Goal: Transaction & Acquisition: Purchase product/service

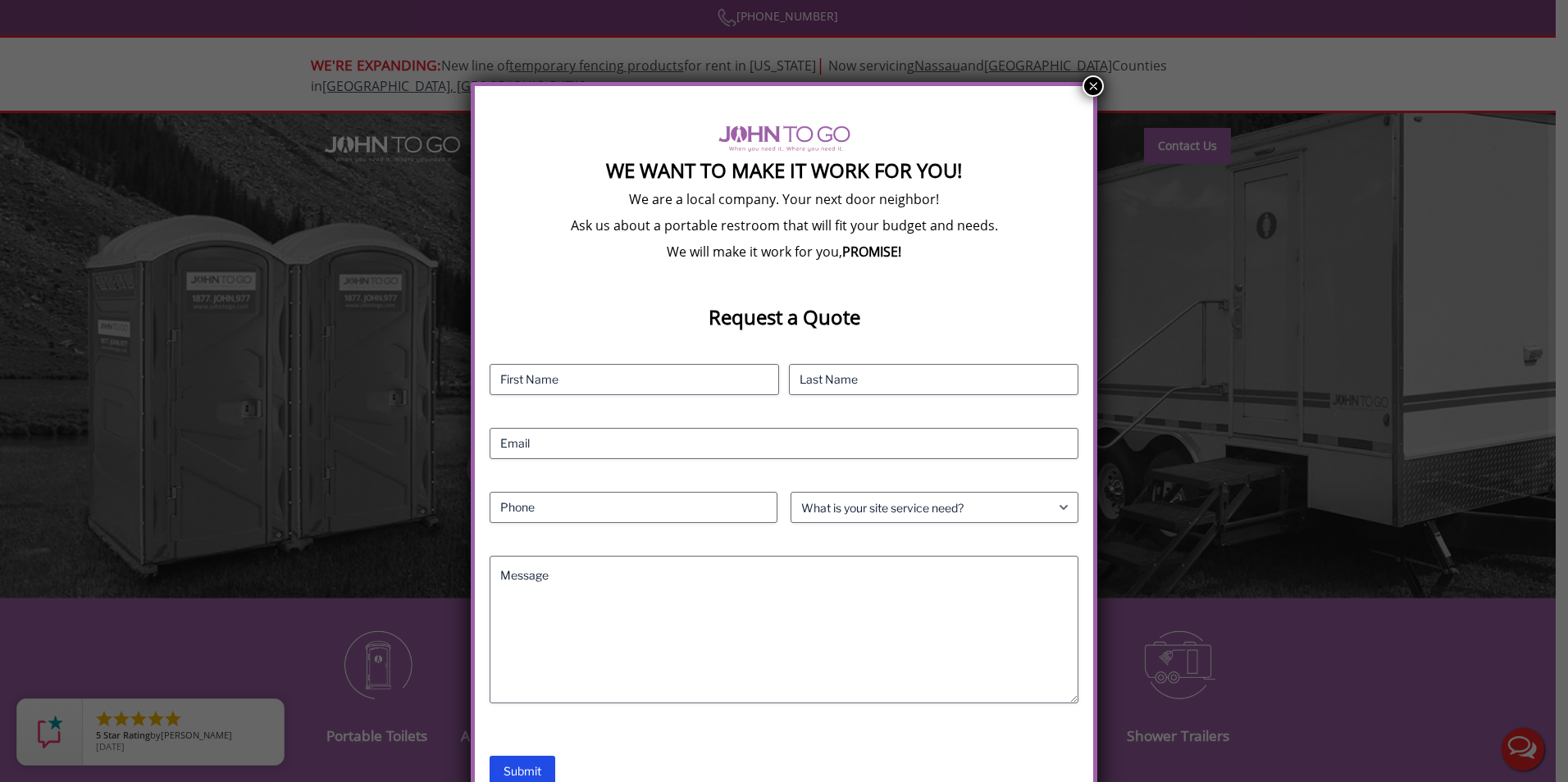
click at [1086, 81] on button "×" at bounding box center [1093, 86] width 21 height 21
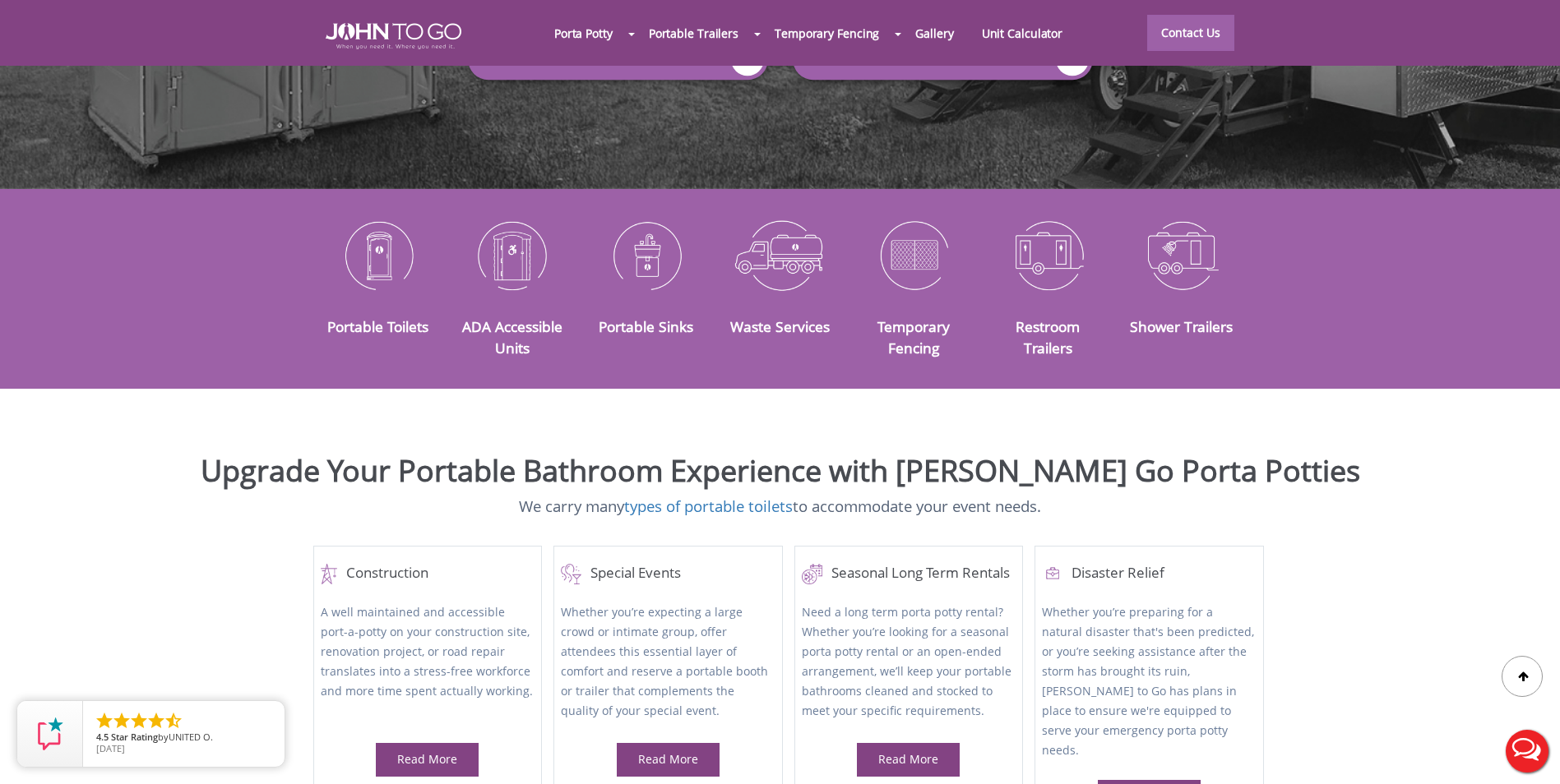
drag, startPoint x: 367, startPoint y: 236, endPoint x: 510, endPoint y: 241, distance: 143.1
click at [1080, 60] on div at bounding box center [780, 392] width 1560 height 784
drag, startPoint x: 359, startPoint y: 245, endPoint x: 389, endPoint y: 221, distance: 38.4
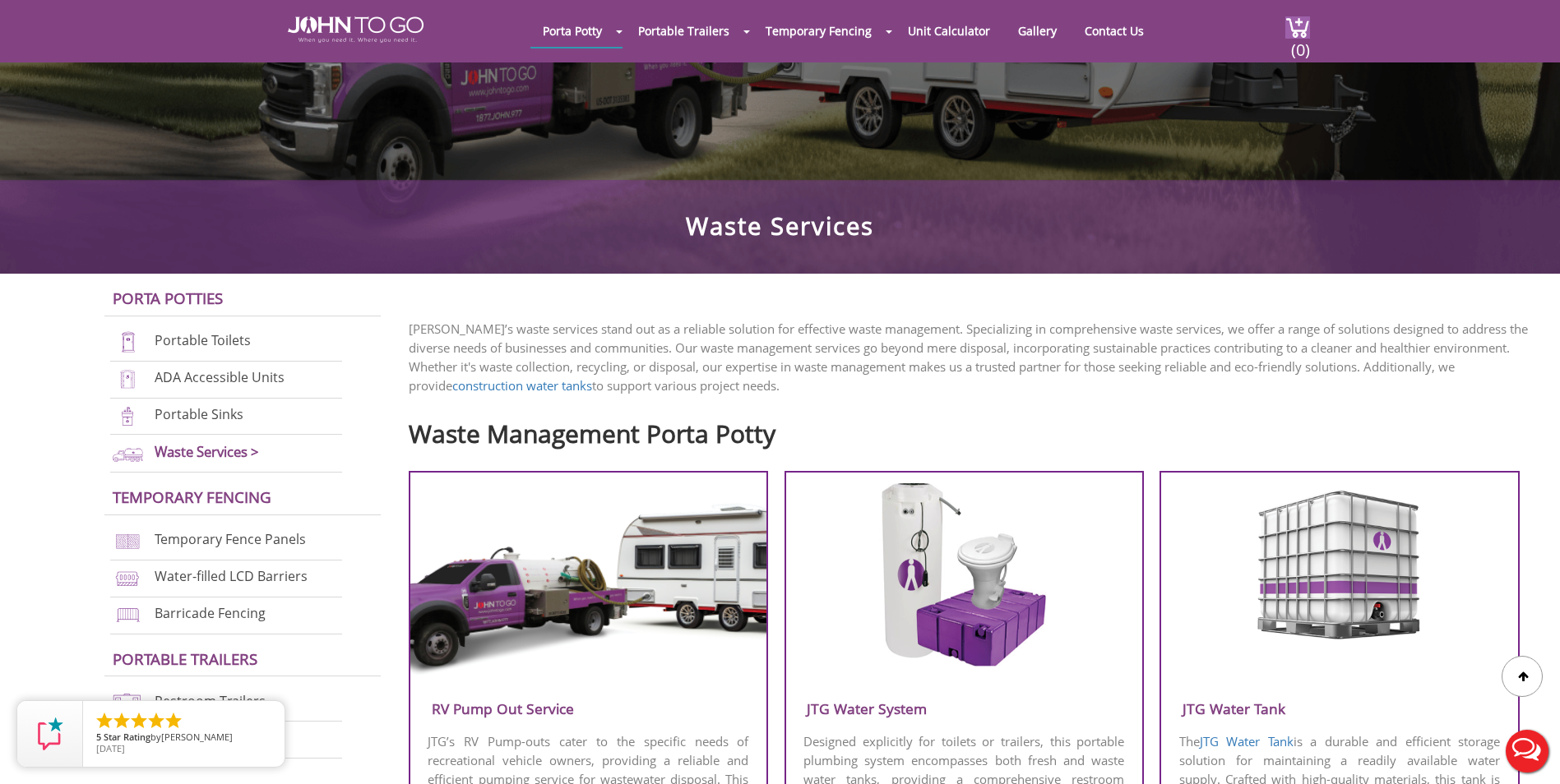
scroll to position [82, 0]
